Goal: Information Seeking & Learning: Learn about a topic

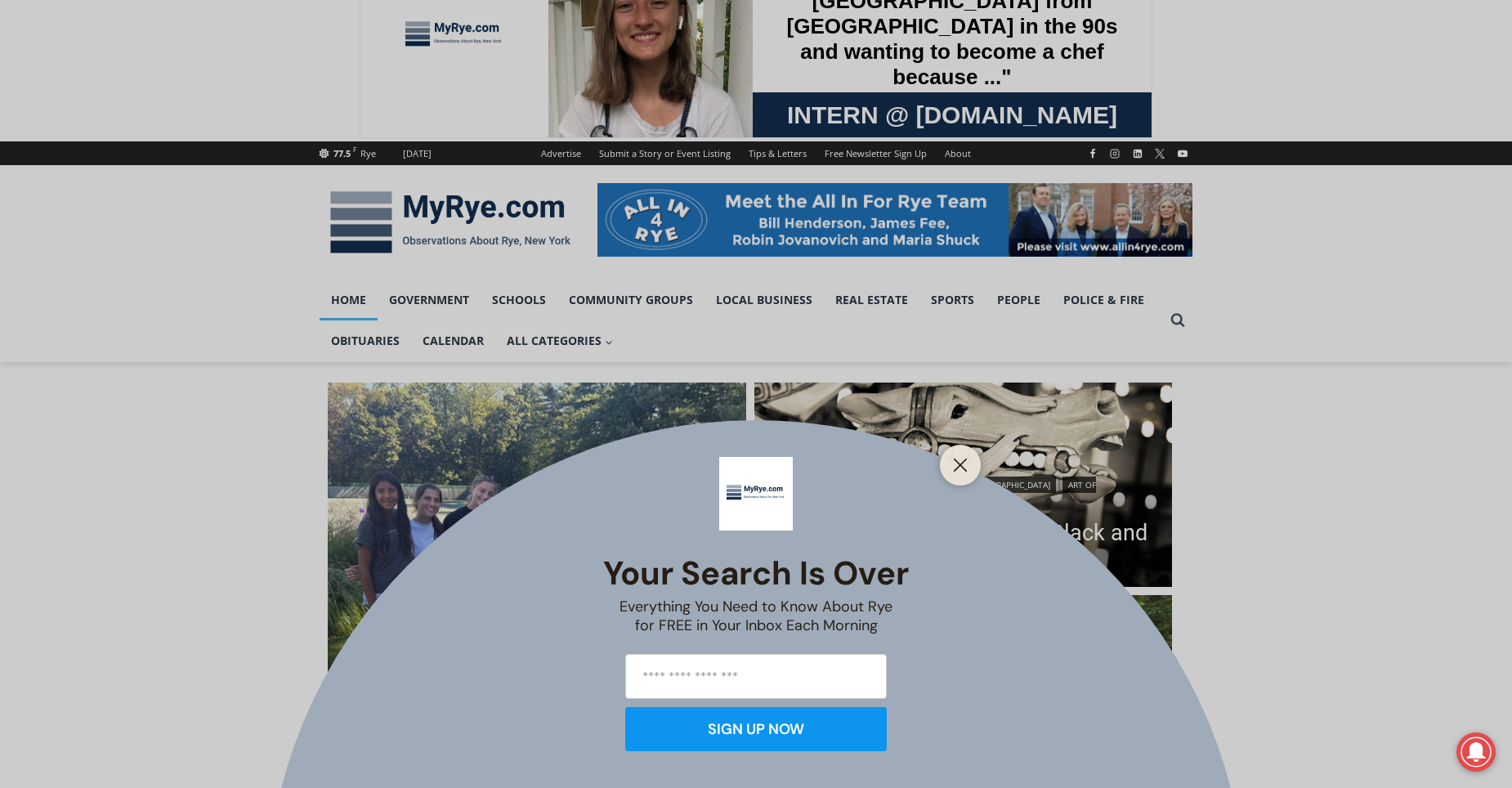
scroll to position [163, 0]
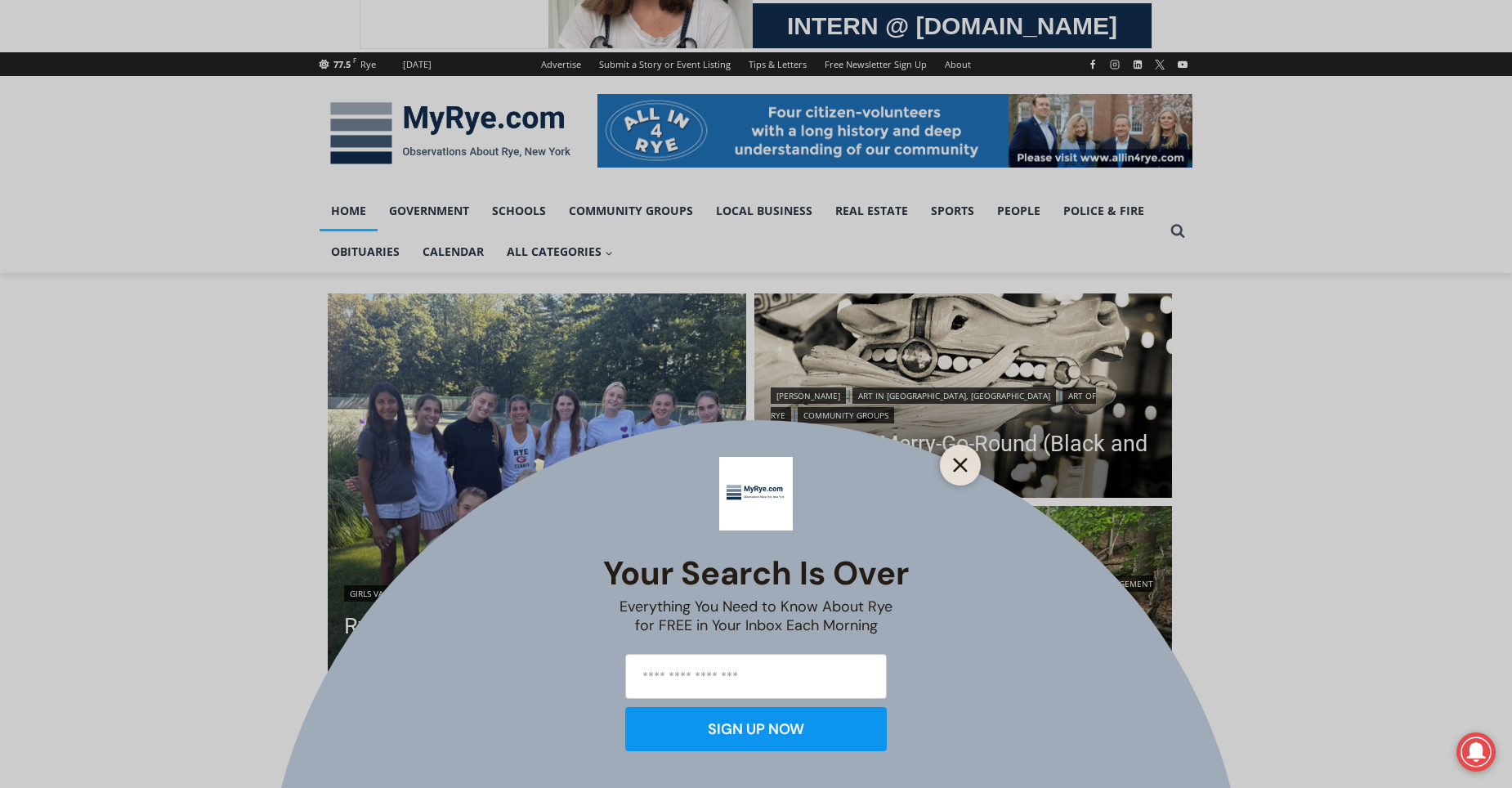
click at [962, 458] on icon "Close" at bounding box center [960, 465] width 15 height 15
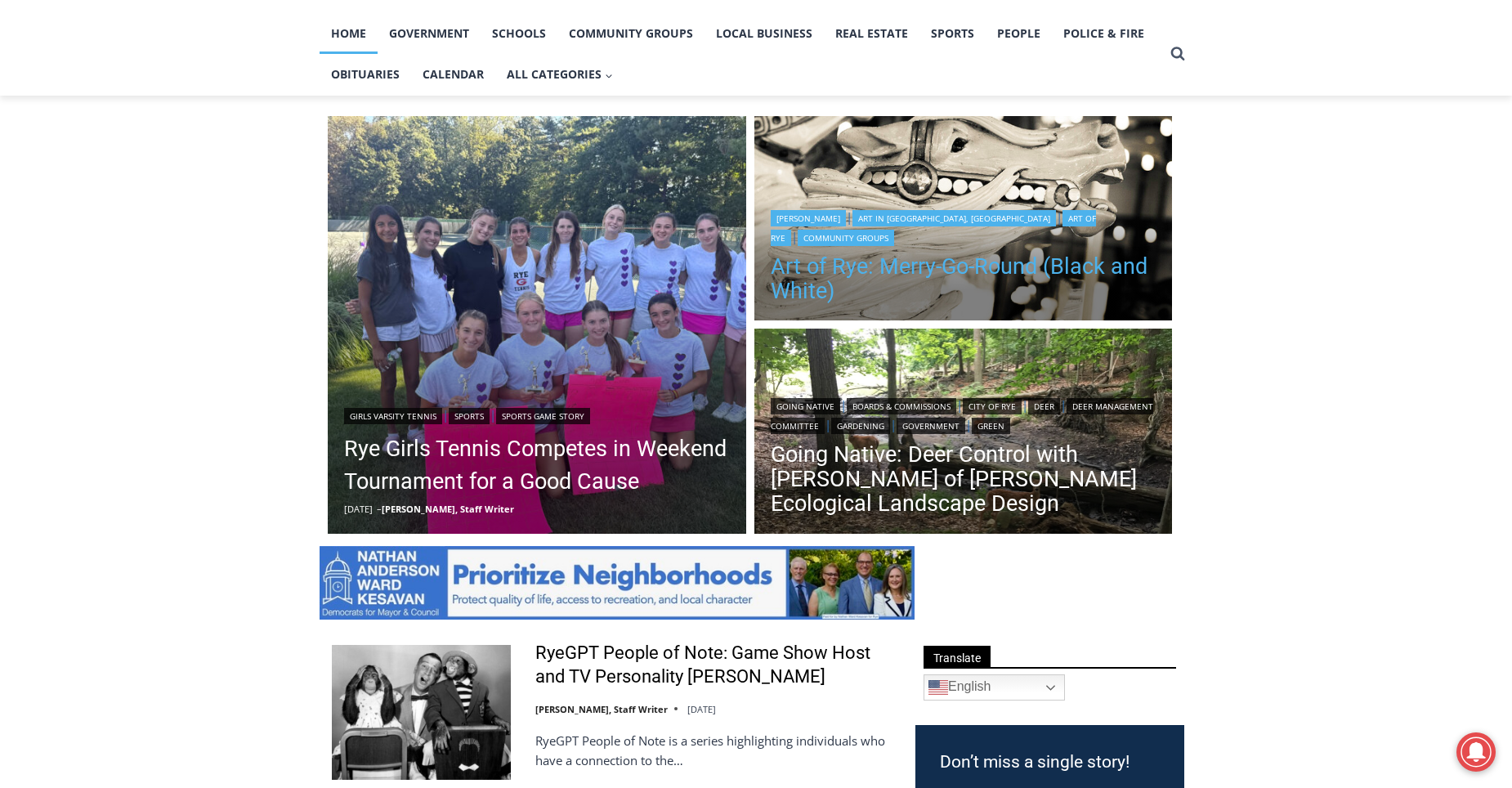
scroll to position [490, 0]
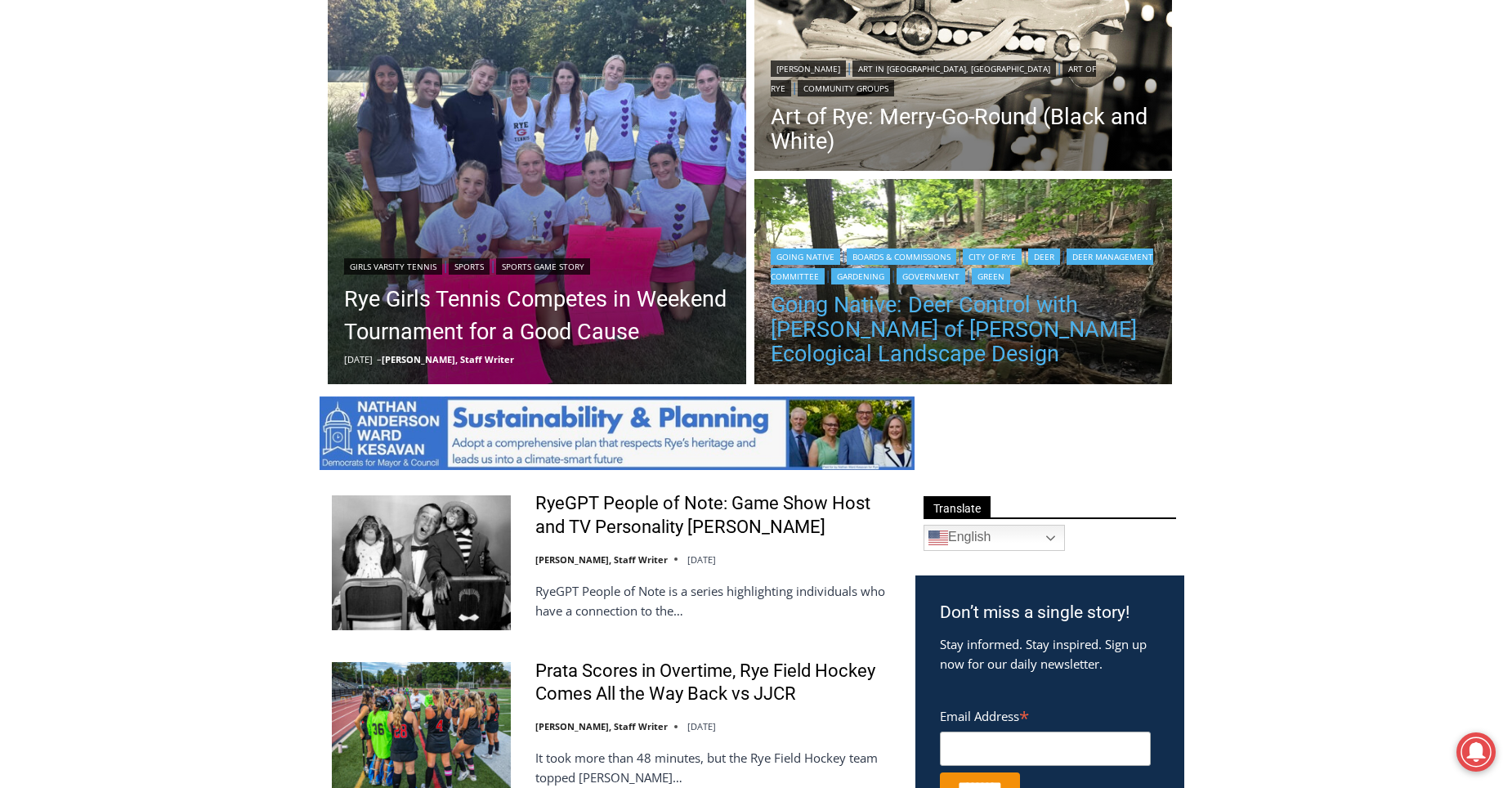
click at [907, 321] on link "Going Native: Deer Control with [PERSON_NAME] of [PERSON_NAME] Ecological Lands…" at bounding box center [963, 329] width 386 height 73
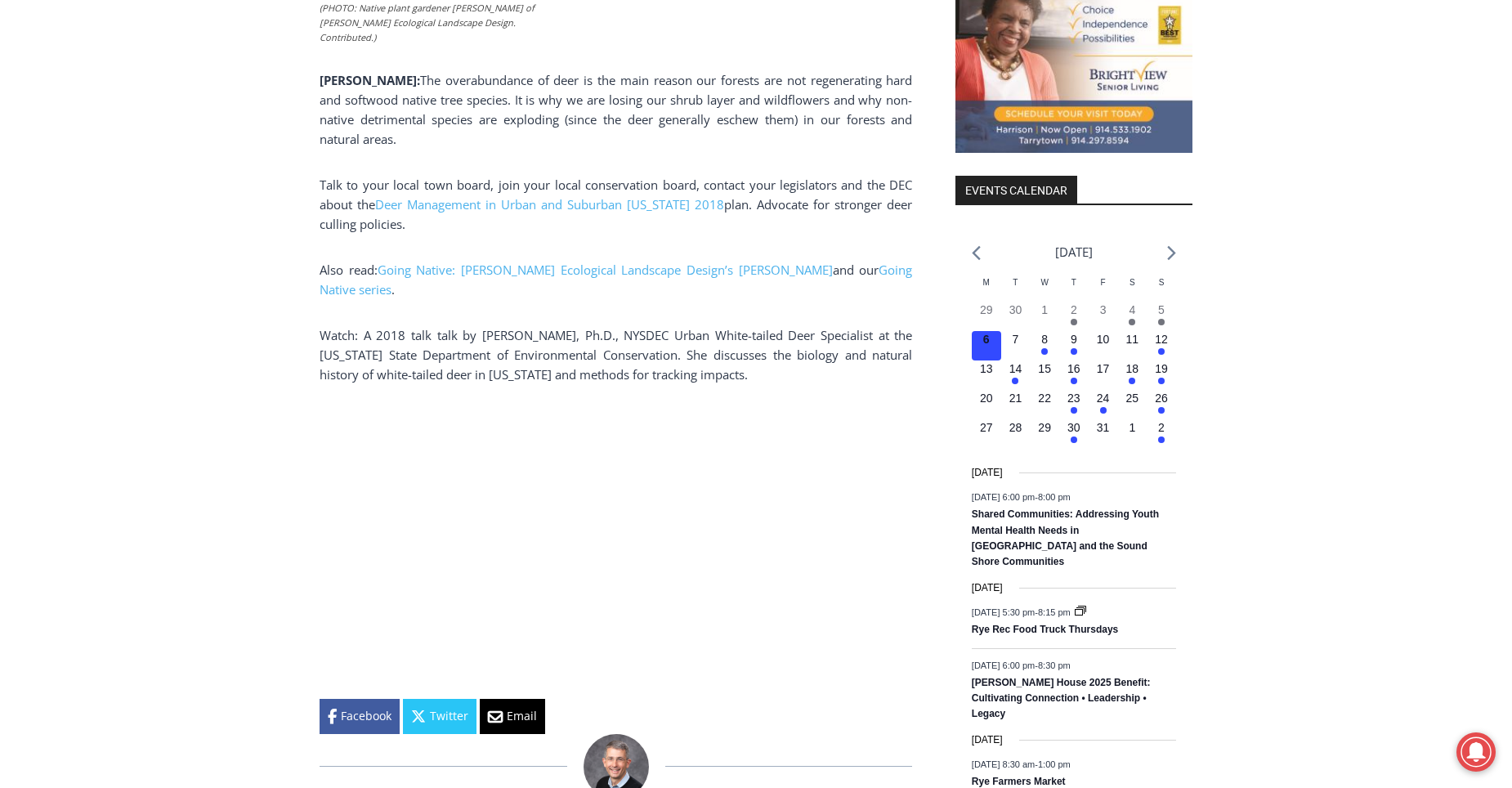
scroll to position [2012, 0]
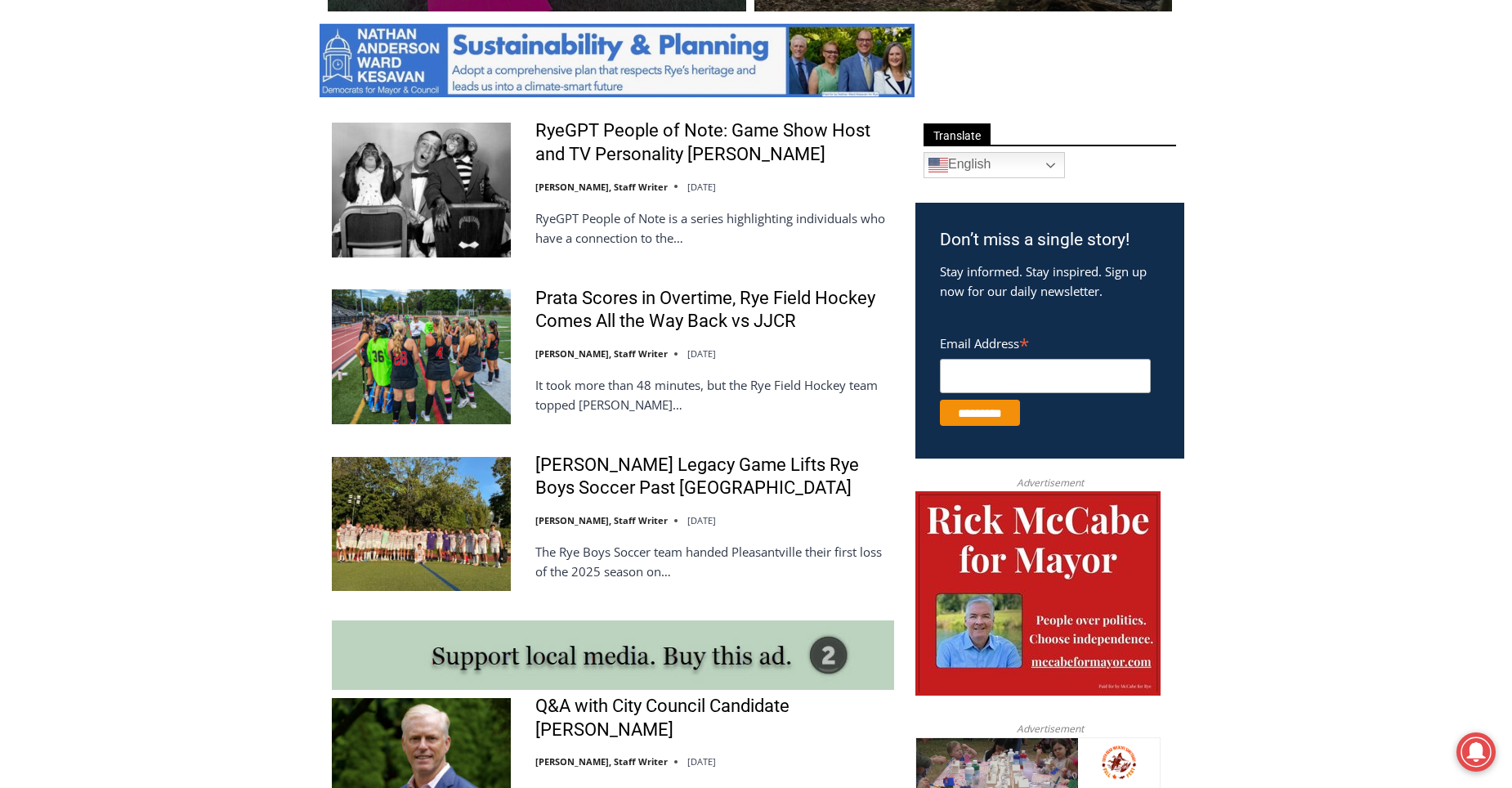
scroll to position [736, 0]
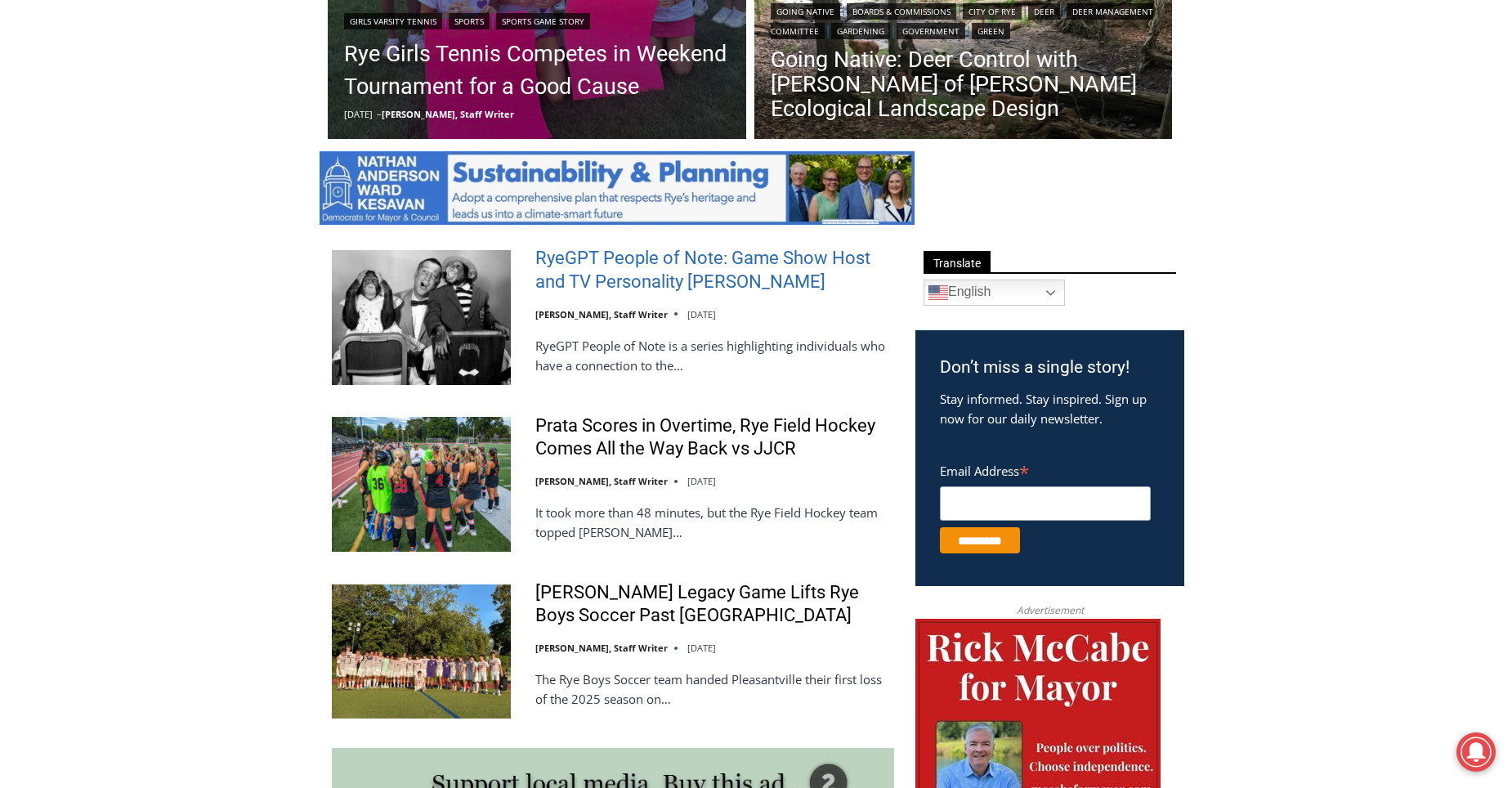
click at [577, 269] on link "RyeGPT People of Note: Game Show Host and TV Personality [PERSON_NAME]" at bounding box center [714, 270] width 359 height 46
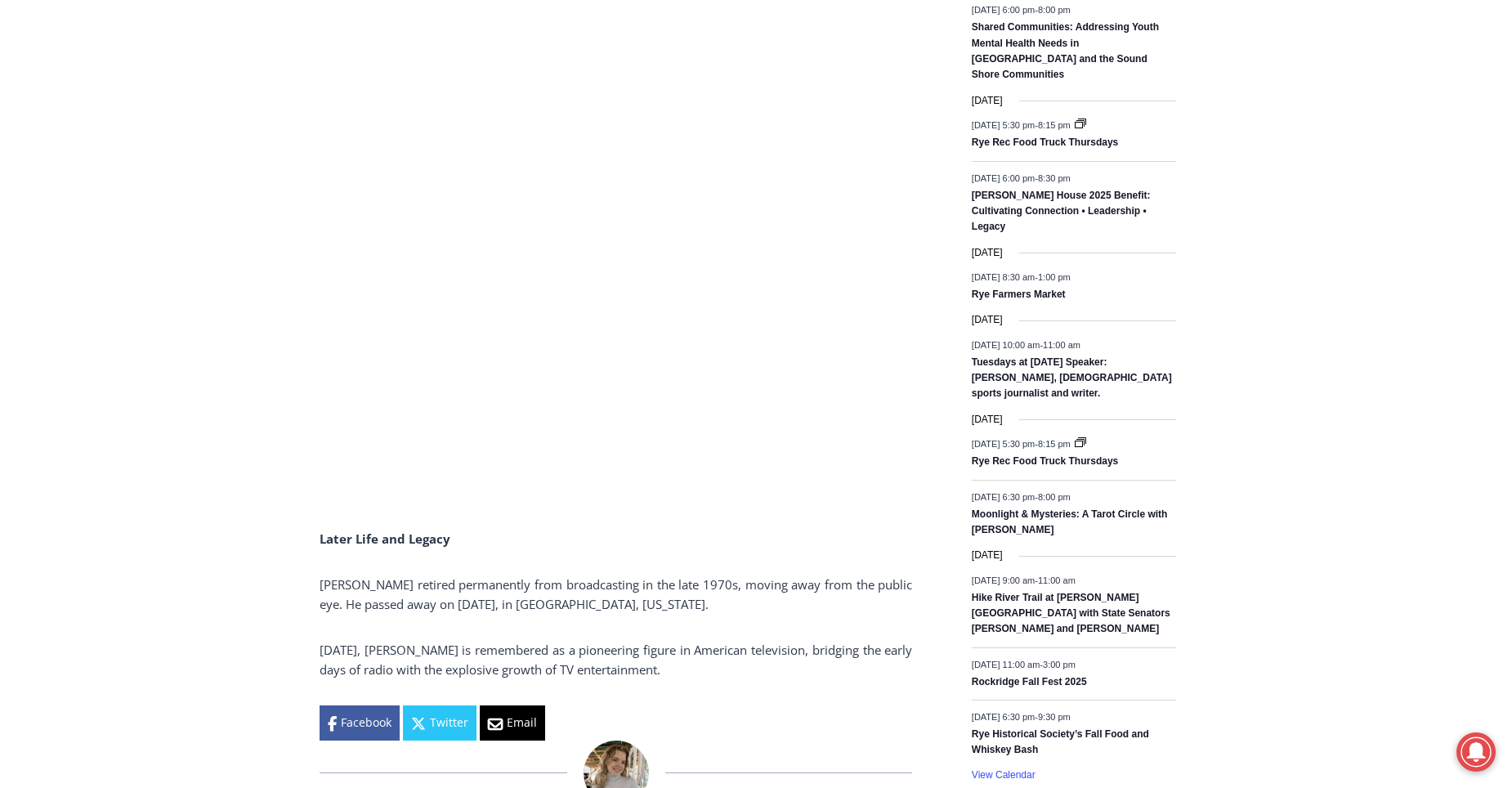
scroll to position [2503, 0]
